Goal: Information Seeking & Learning: Compare options

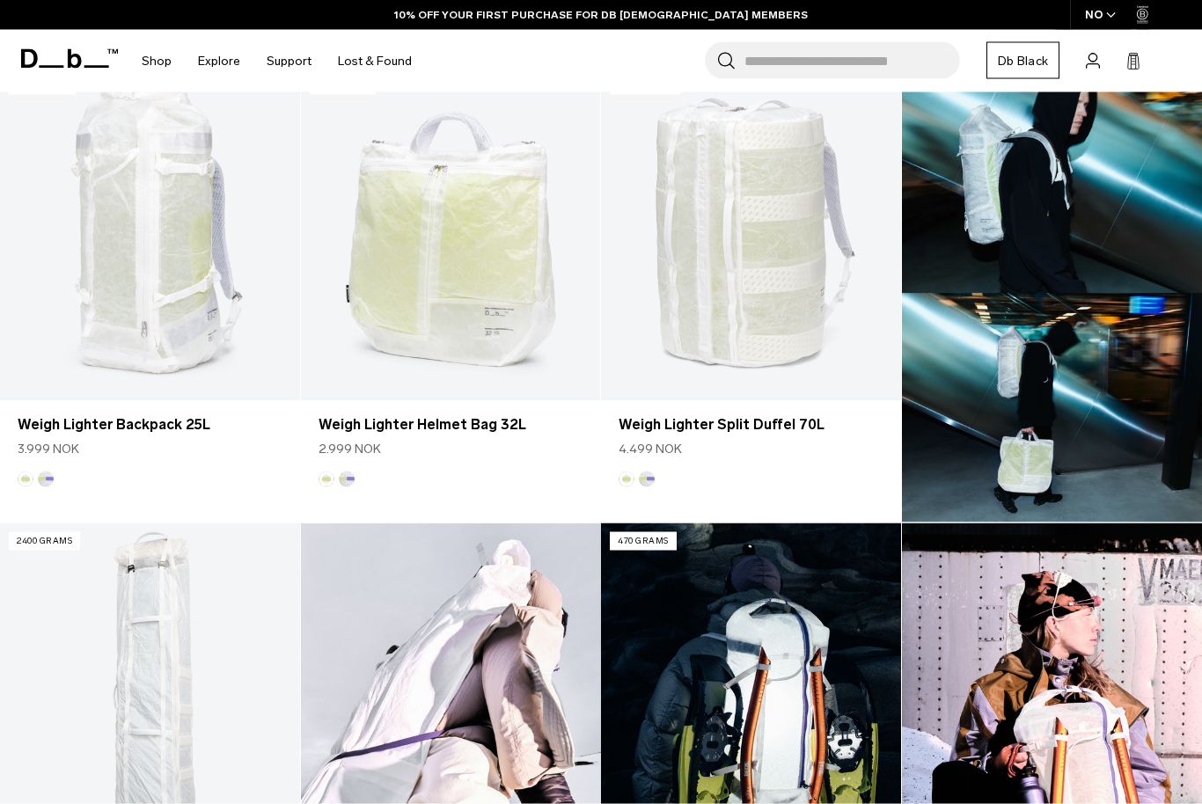
scroll to position [557, 0]
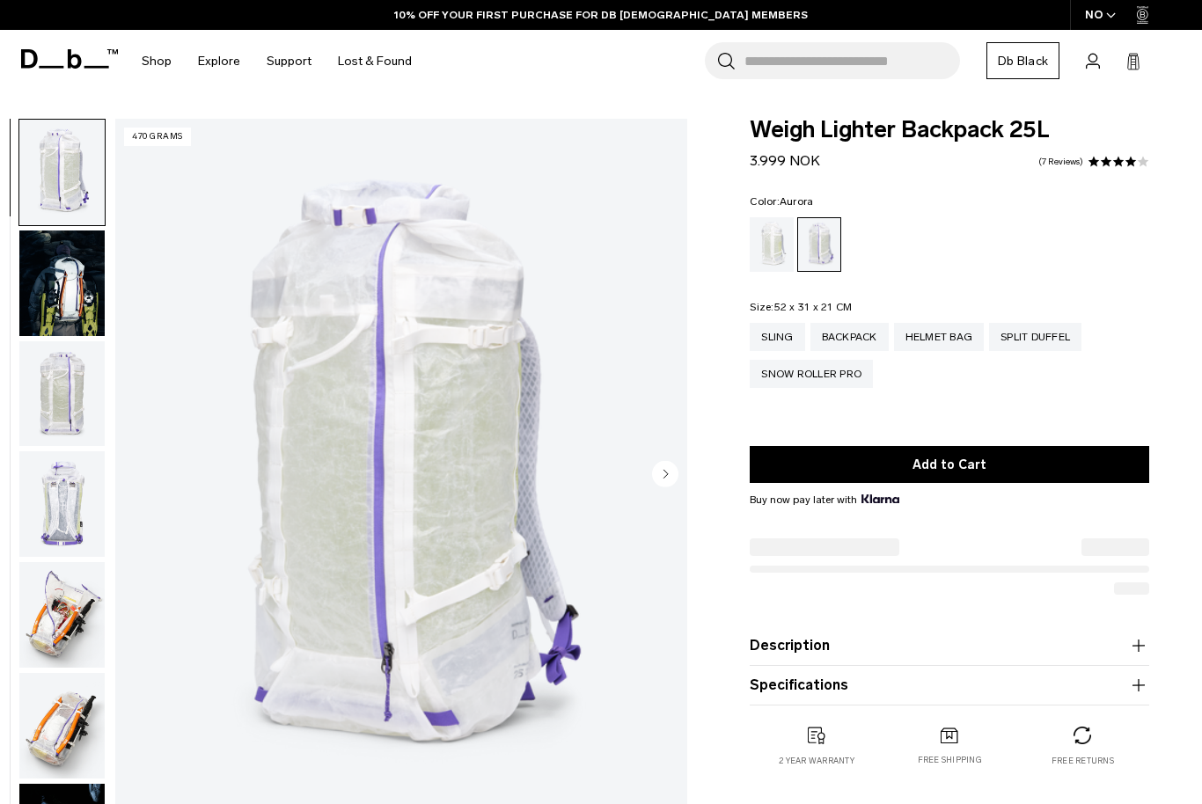
click at [49, 347] on img "button" at bounding box center [61, 394] width 85 height 106
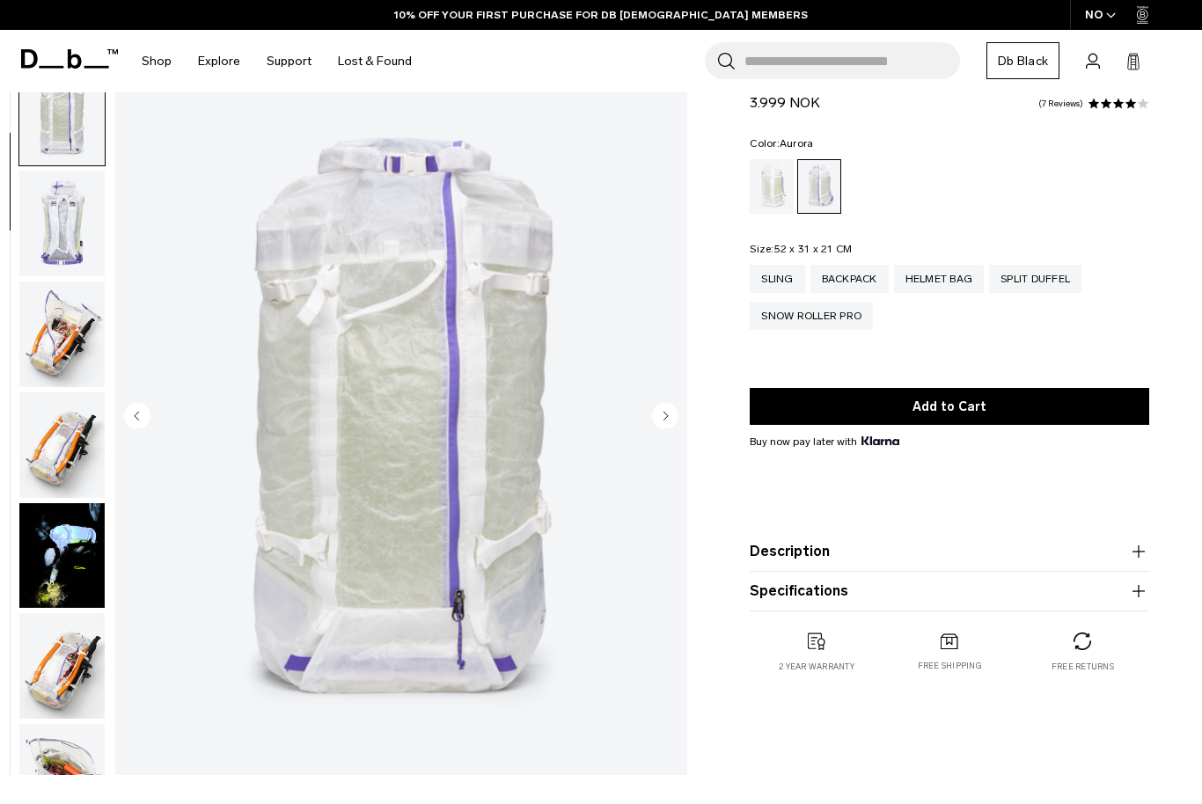
click at [38, 322] on img "button" at bounding box center [61, 334] width 85 height 106
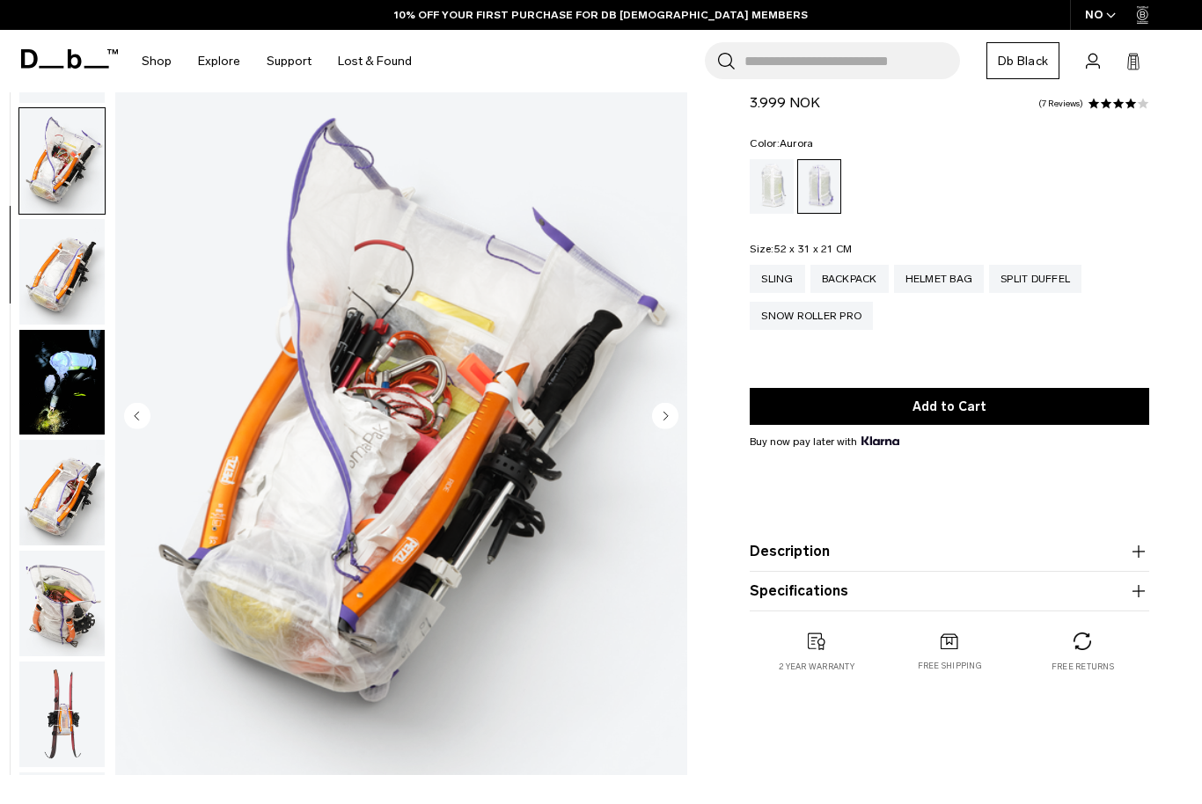
scroll to position [446, 0]
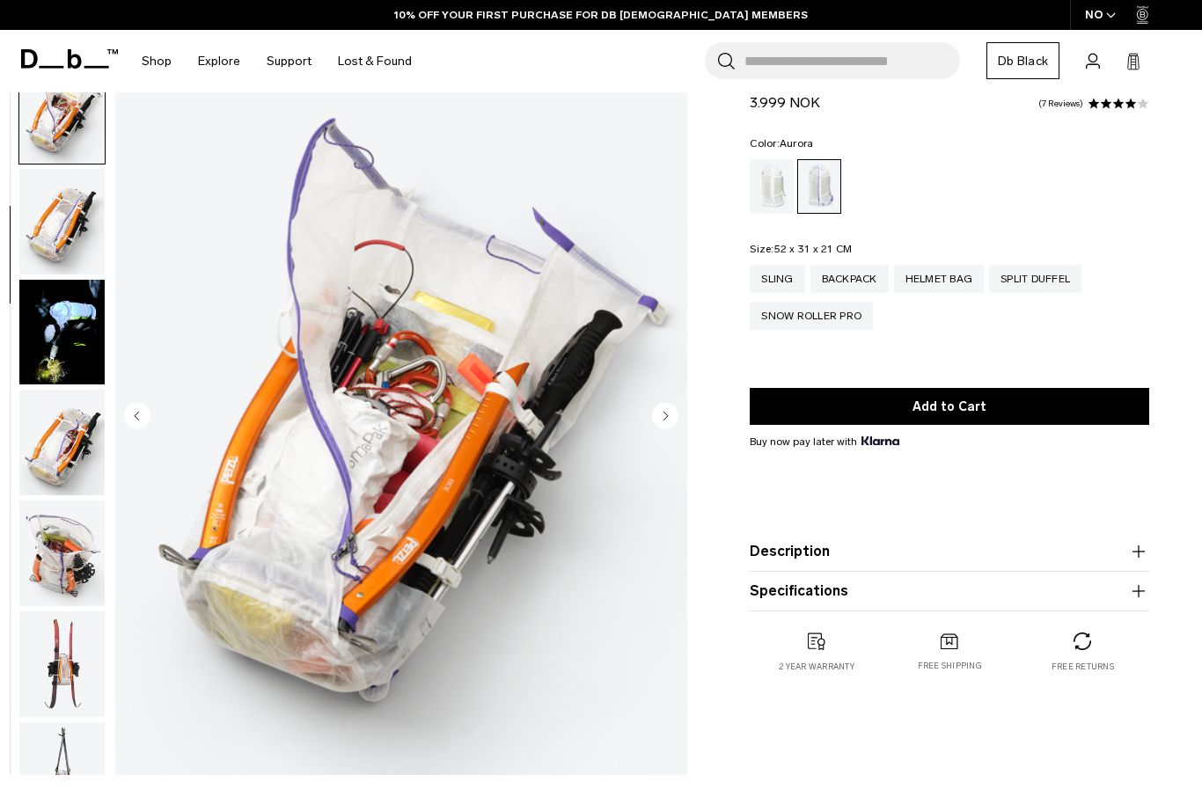
click at [36, 350] on img "button" at bounding box center [61, 333] width 85 height 106
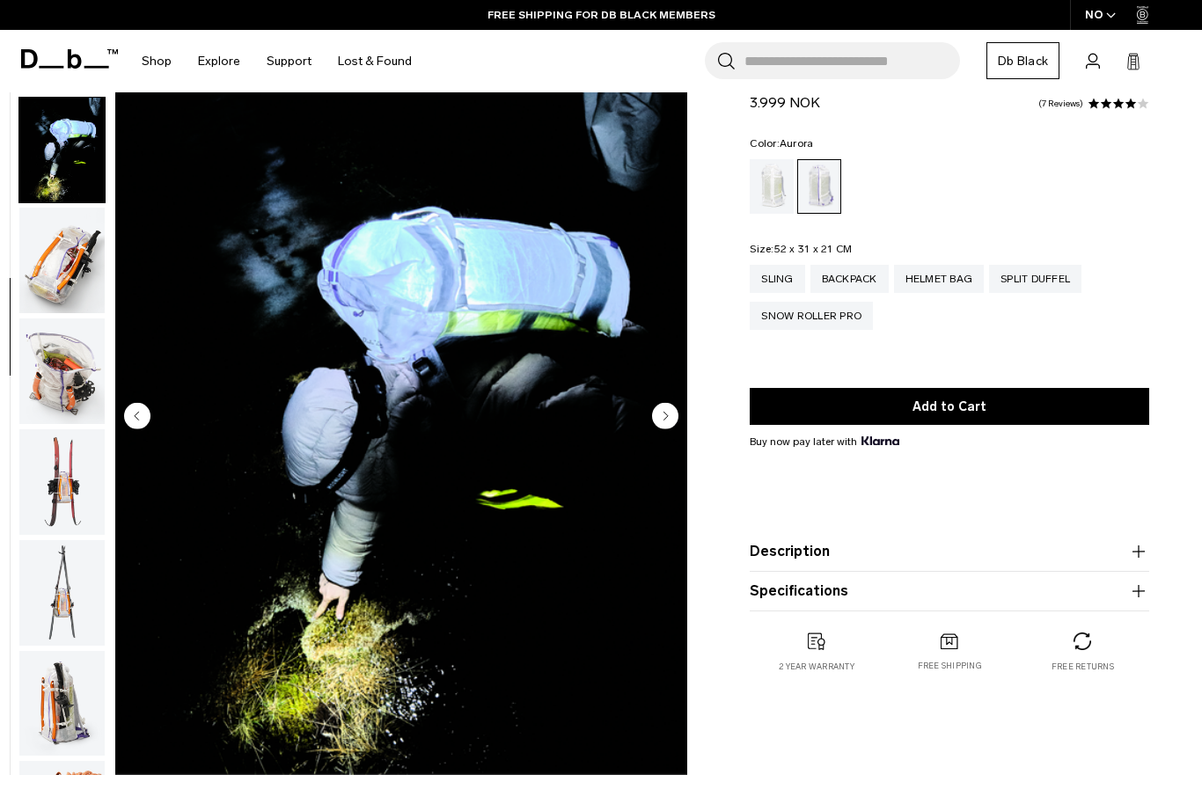
scroll to position [669, 0]
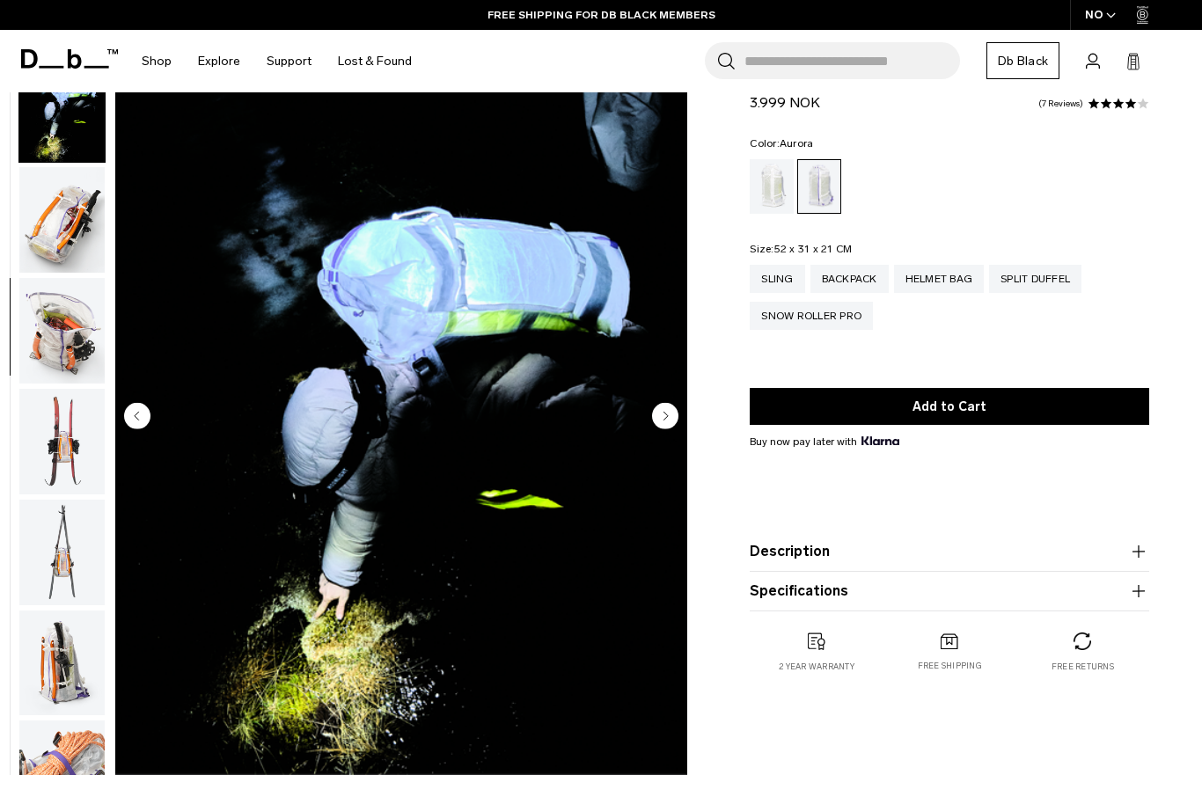
click at [40, 355] on img "button" at bounding box center [61, 331] width 85 height 106
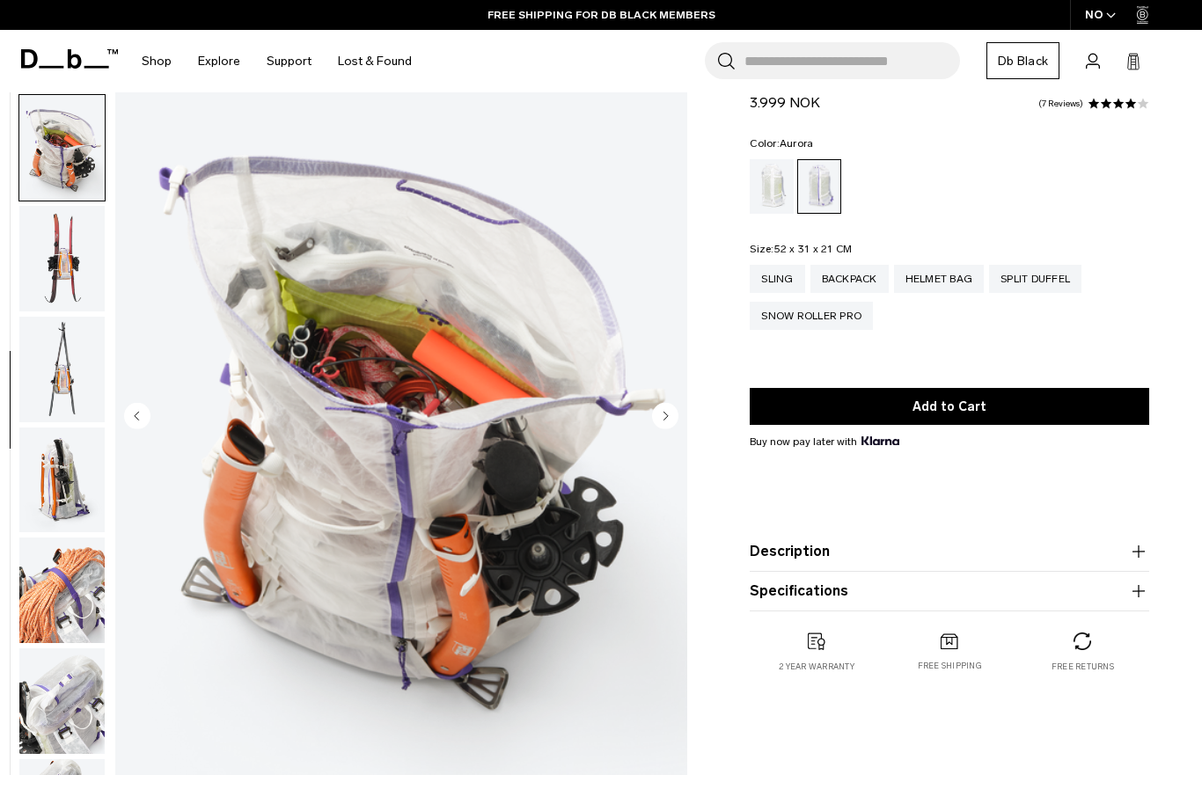
scroll to position [892, 0]
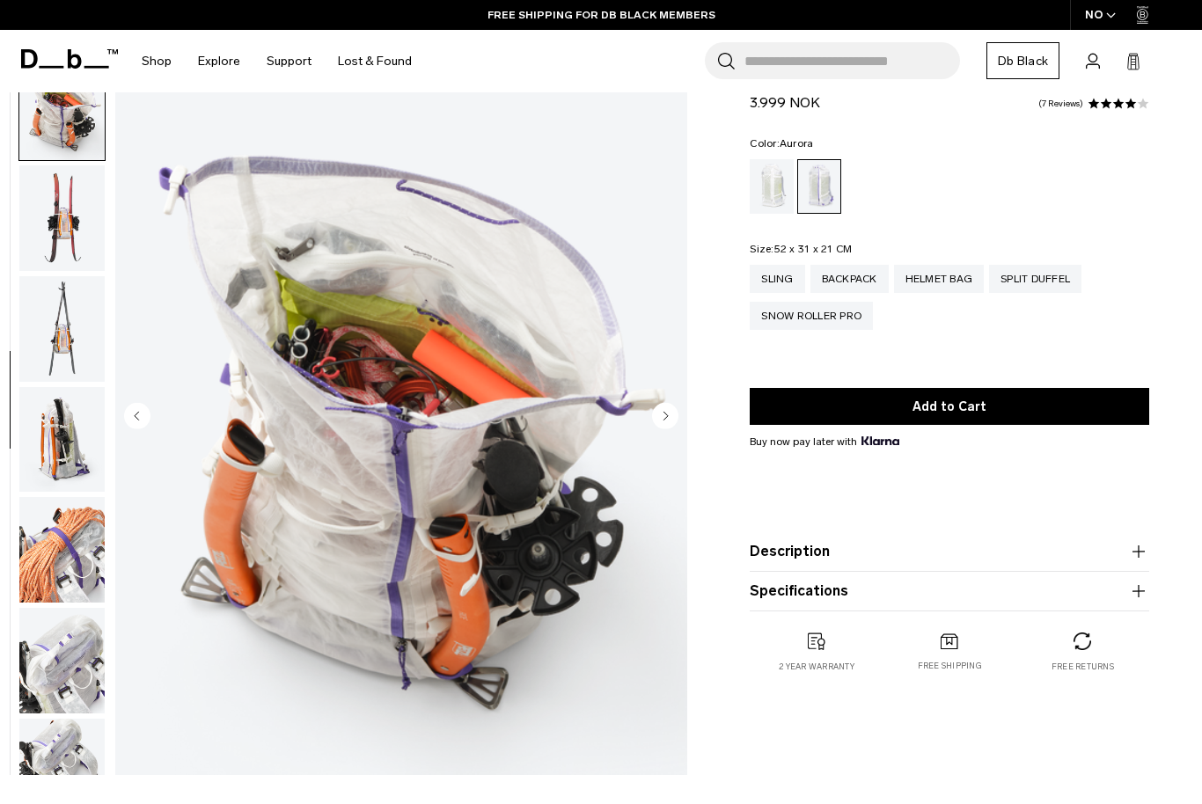
click at [35, 246] on img "button" at bounding box center [61, 218] width 85 height 106
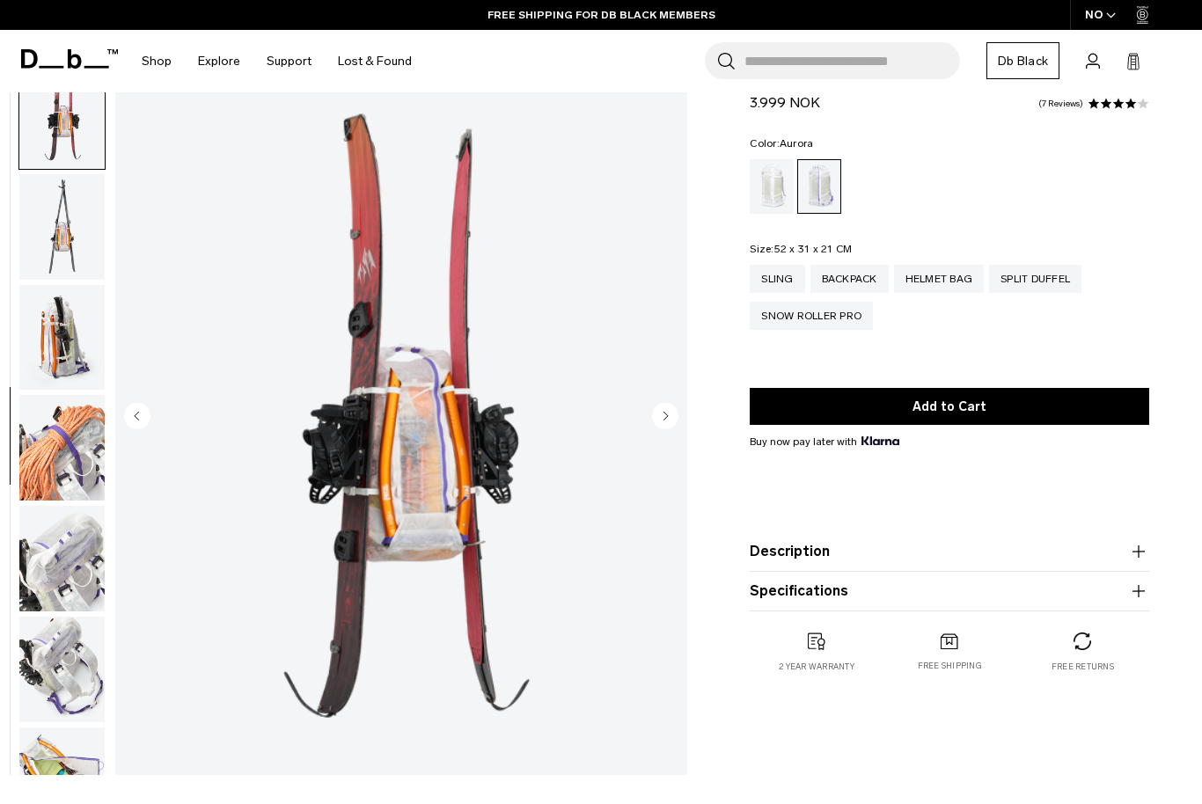
scroll to position [1003, 0]
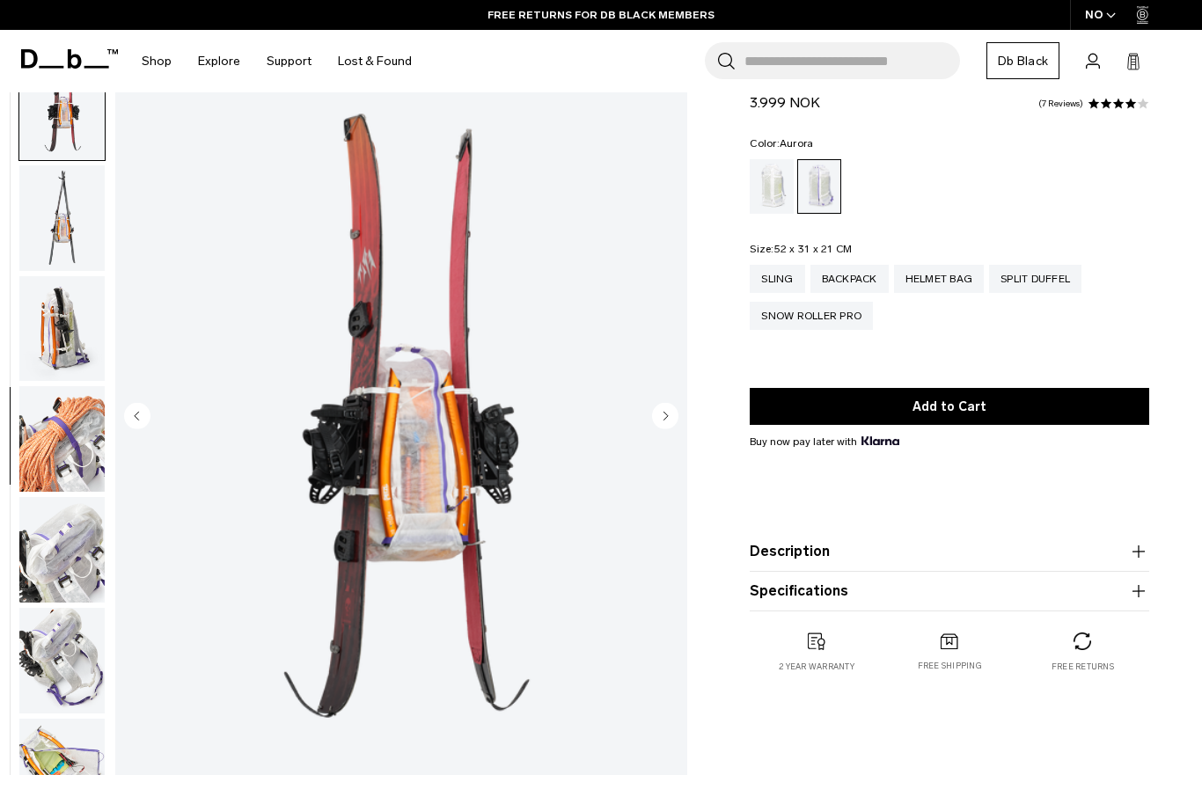
click at [39, 271] on img "button" at bounding box center [61, 218] width 85 height 106
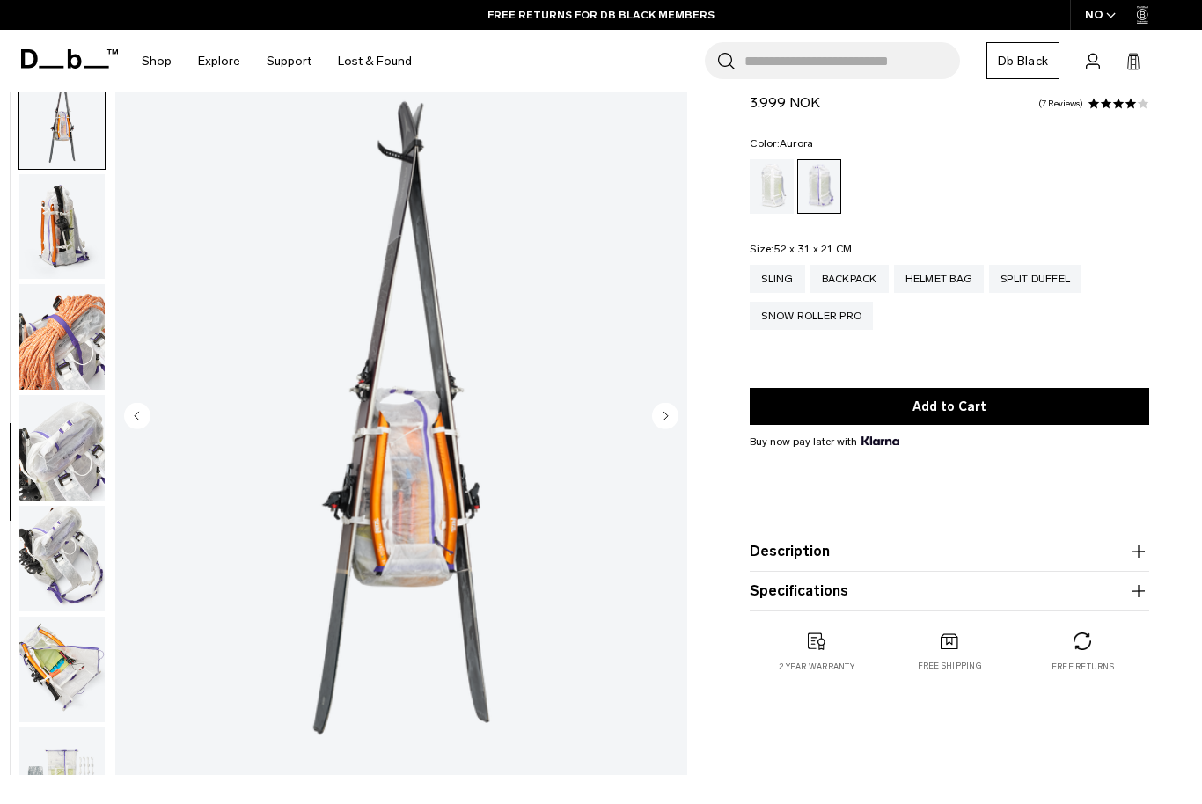
scroll to position [1115, 0]
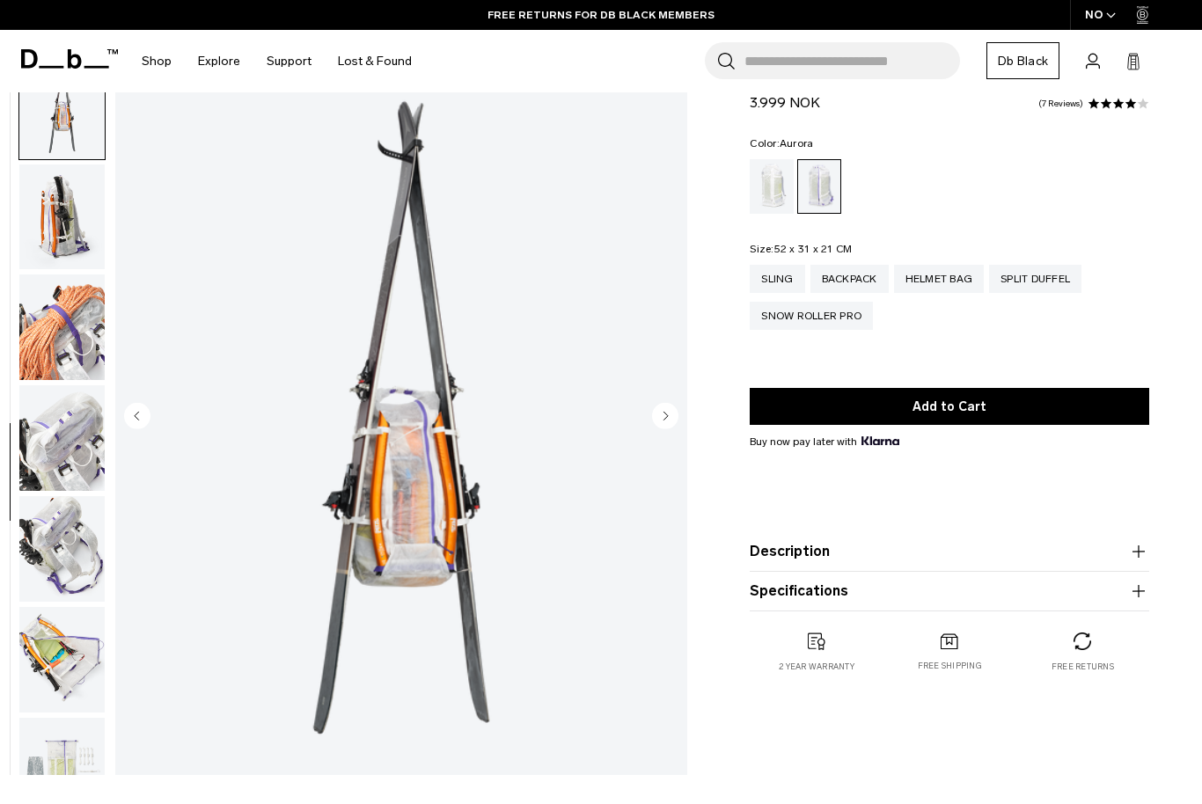
click at [41, 355] on img "button" at bounding box center [61, 327] width 85 height 106
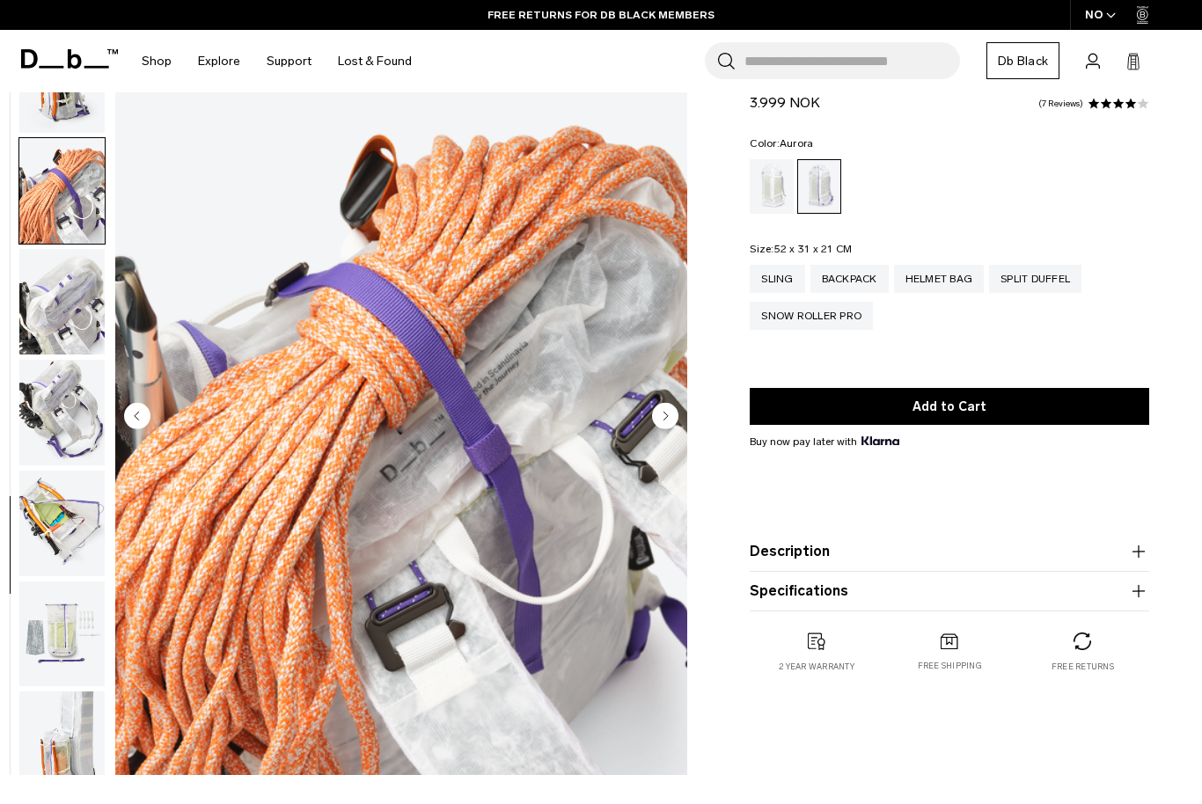
scroll to position [1289, 0]
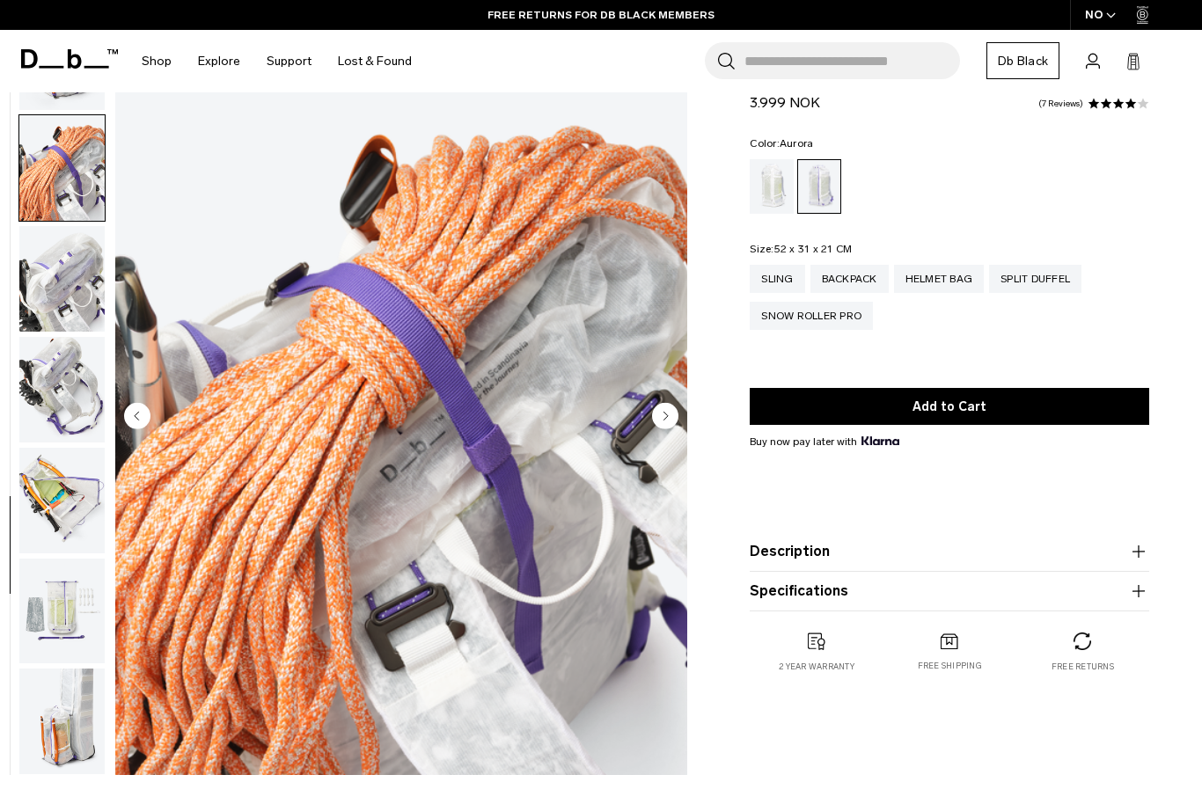
click at [29, 303] on img "button" at bounding box center [61, 279] width 85 height 106
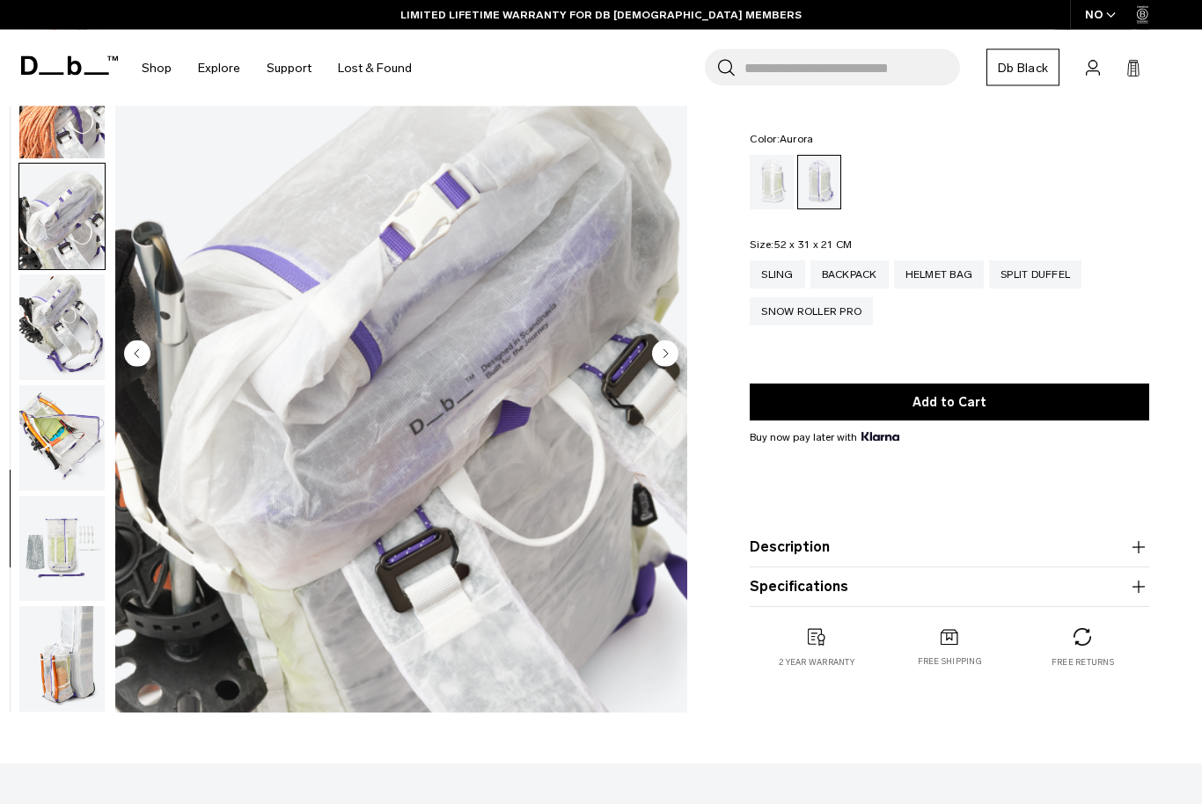
scroll to position [121, 0]
click at [41, 450] on img "button" at bounding box center [61, 438] width 85 height 106
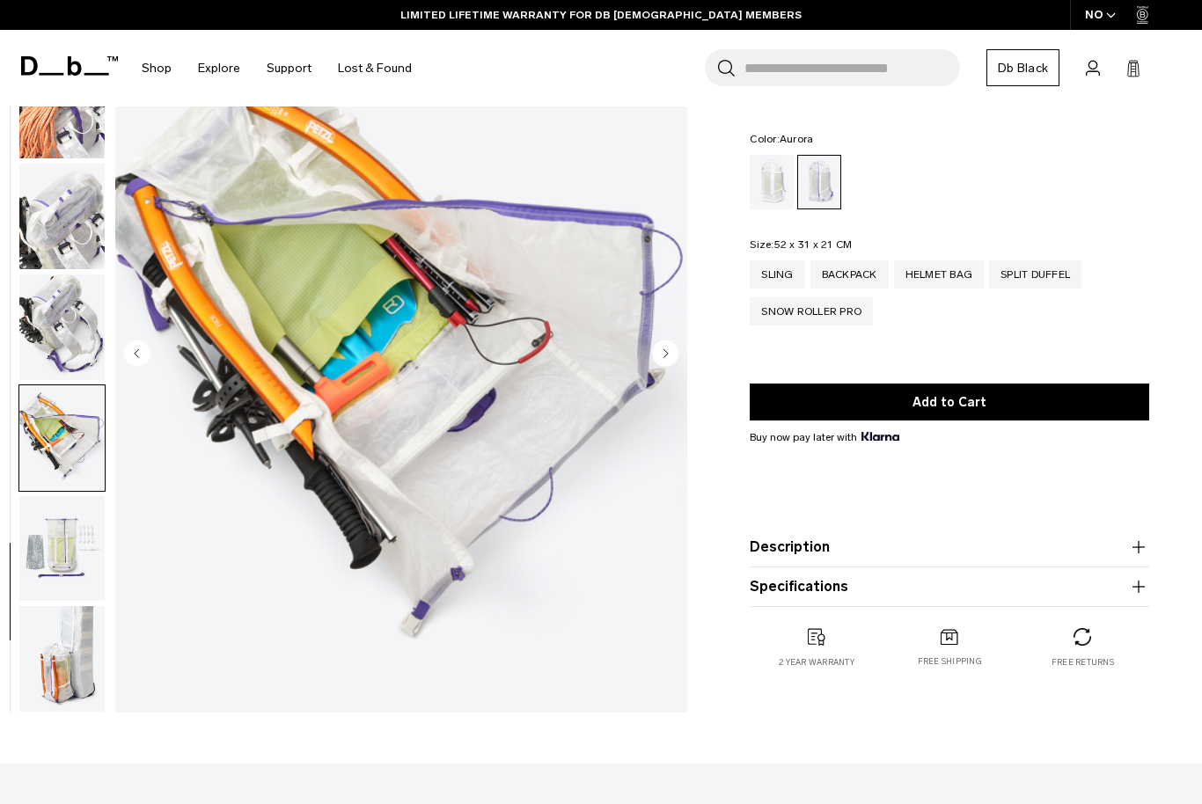
click at [30, 517] on img "button" at bounding box center [61, 549] width 85 height 106
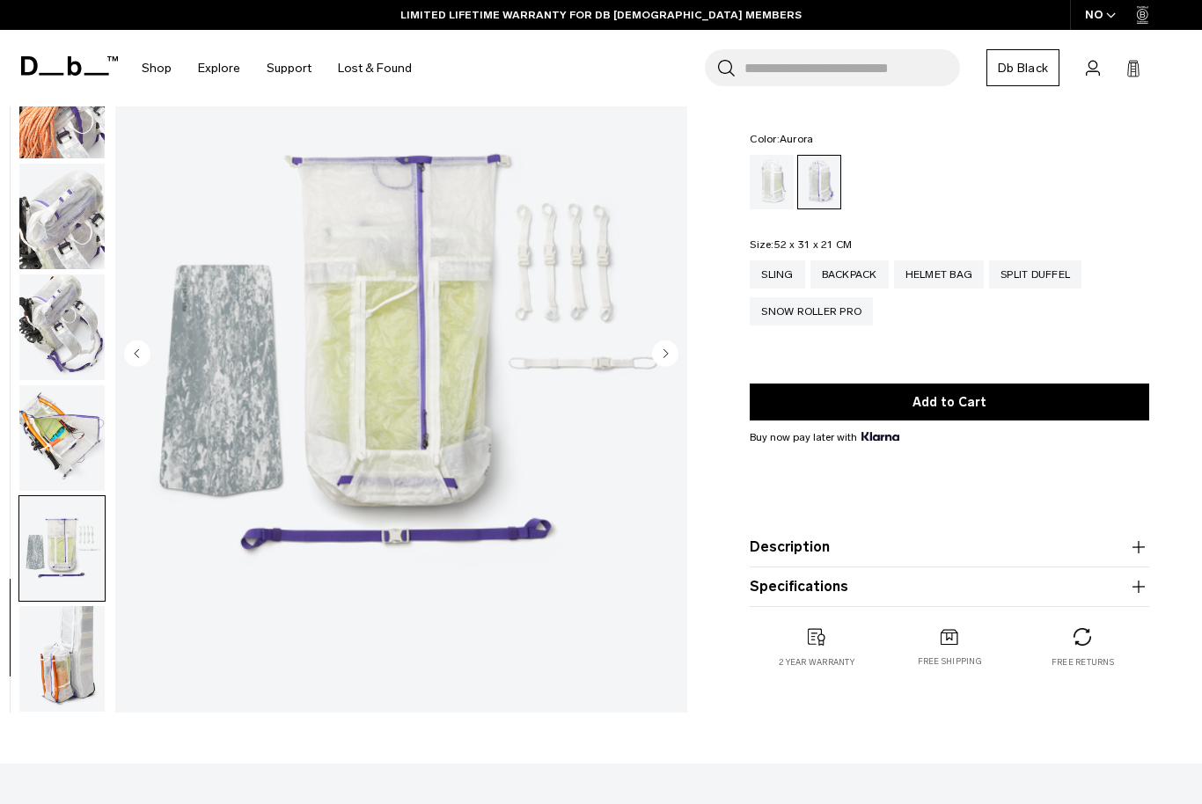
click at [36, 389] on img "button" at bounding box center [61, 438] width 85 height 106
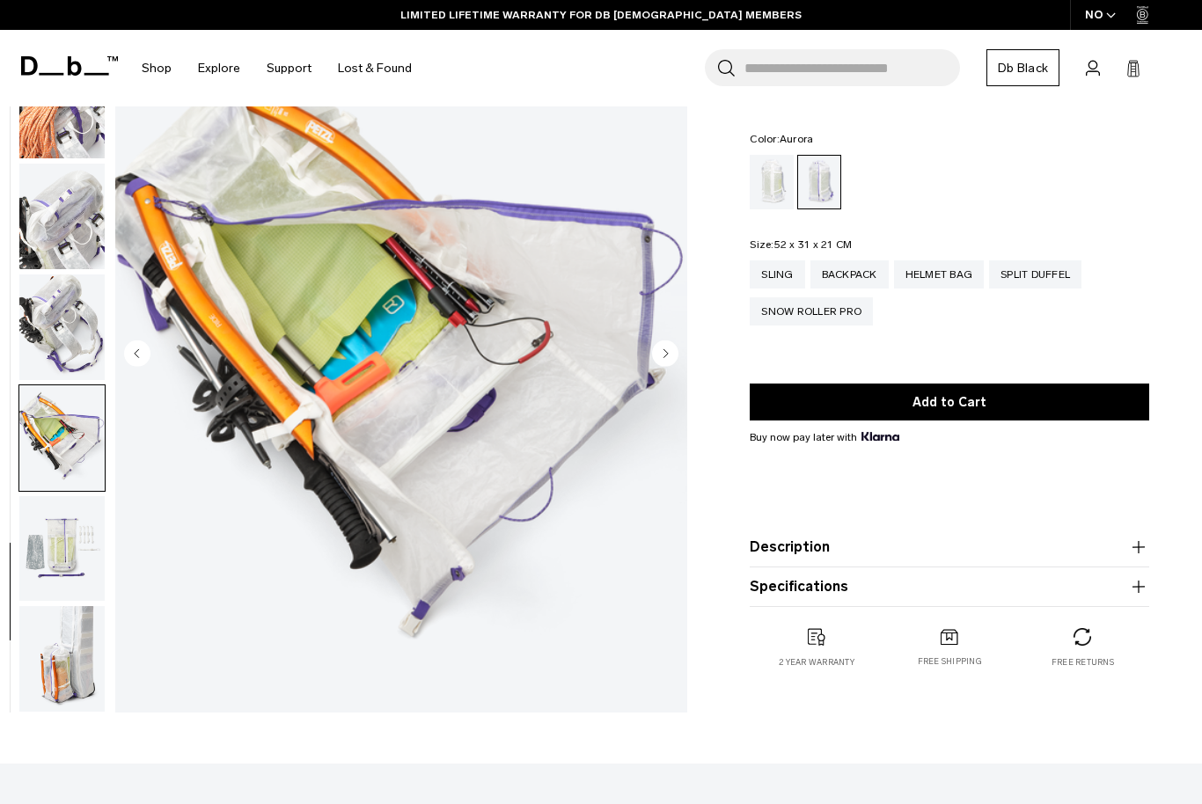
click at [56, 679] on img "button" at bounding box center [61, 659] width 85 height 106
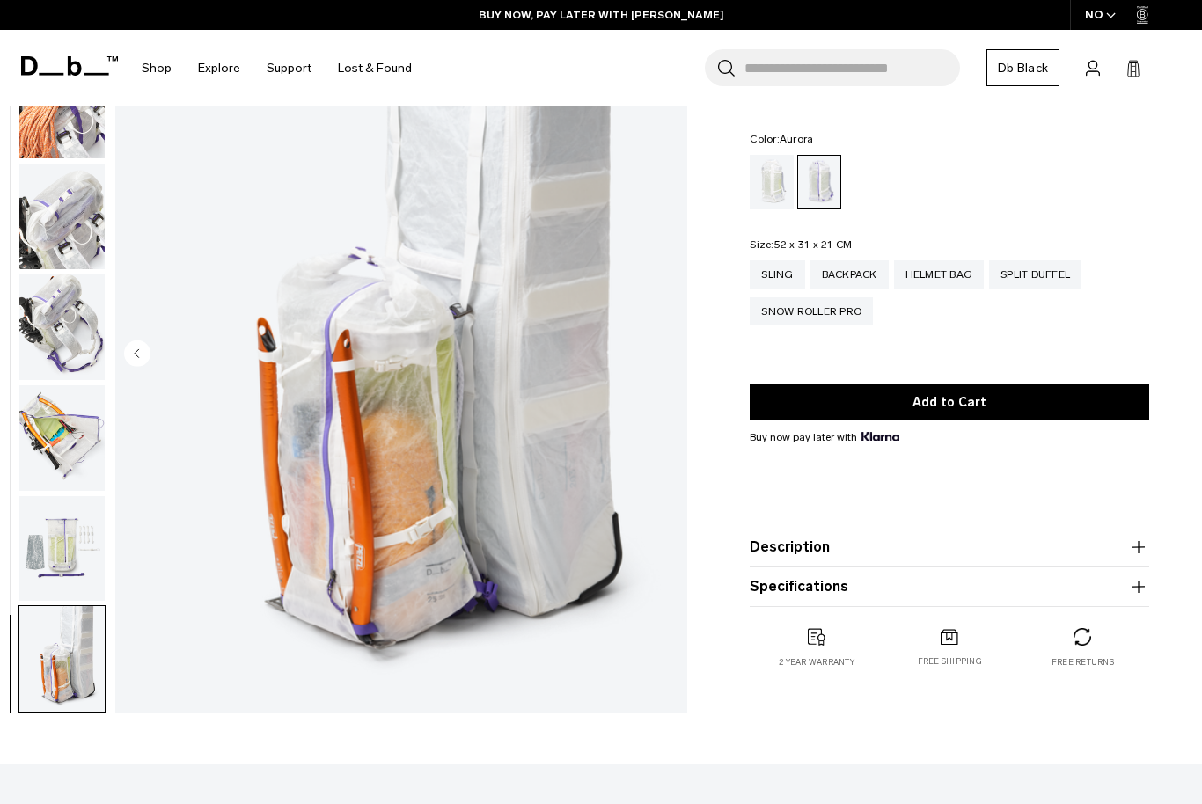
scroll to position [0, 0]
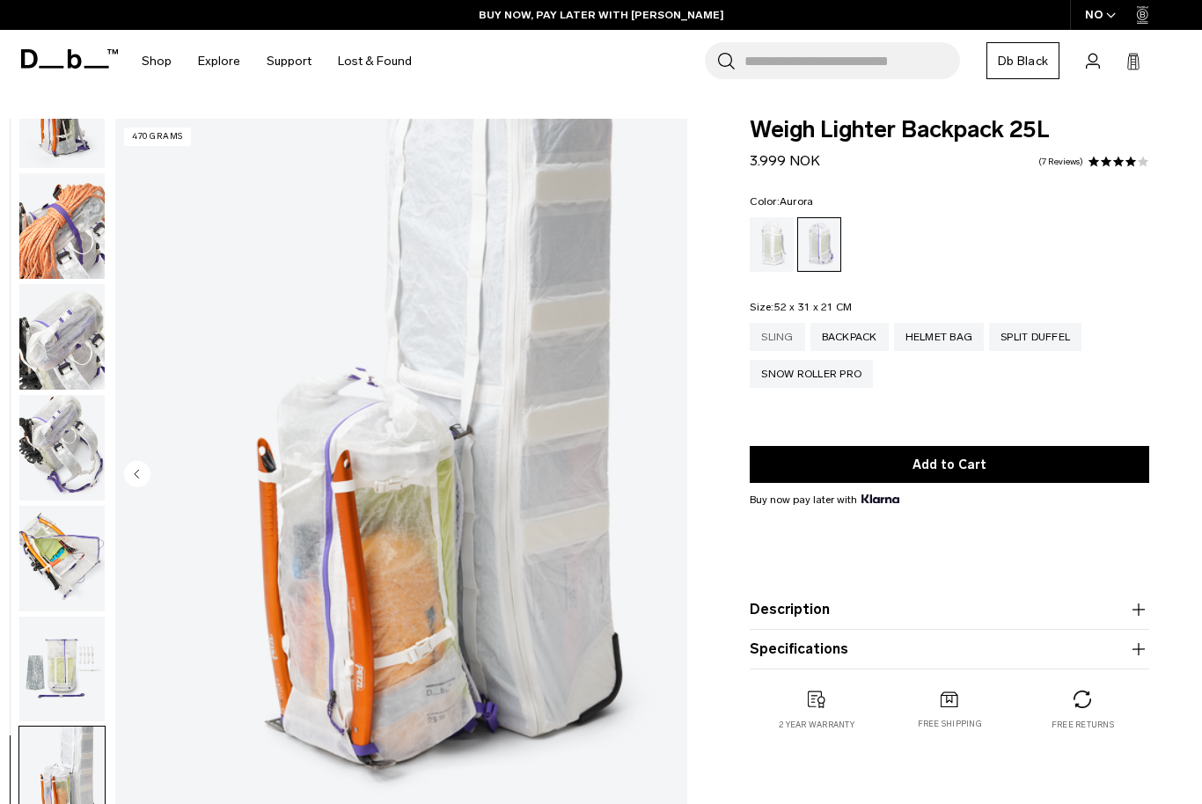
click at [757, 339] on div "Sling" at bounding box center [776, 337] width 55 height 28
